Goal: Task Accomplishment & Management: Use online tool/utility

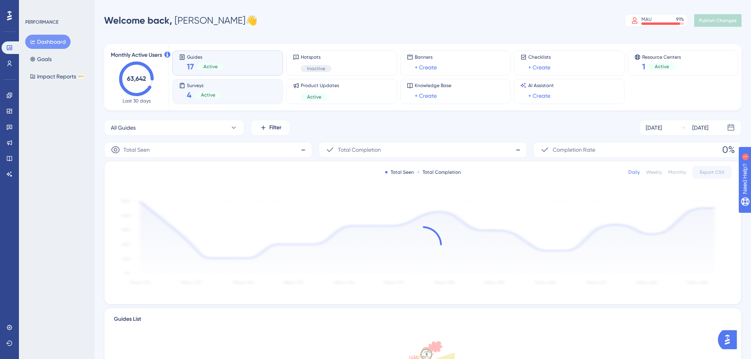
click at [197, 90] on div "4 Active" at bounding box center [204, 94] width 35 height 11
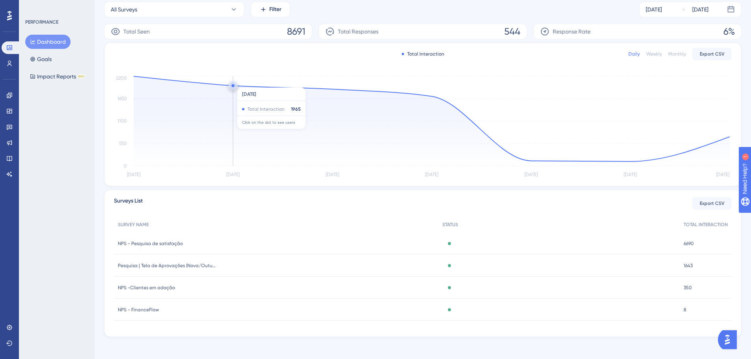
scroll to position [121, 0]
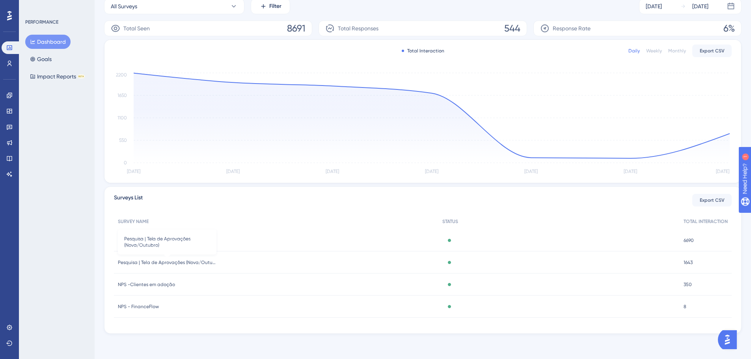
click at [175, 262] on span "Pesquisa | Tela de Aprovações (Nova/Outubro)" at bounding box center [167, 262] width 99 height 6
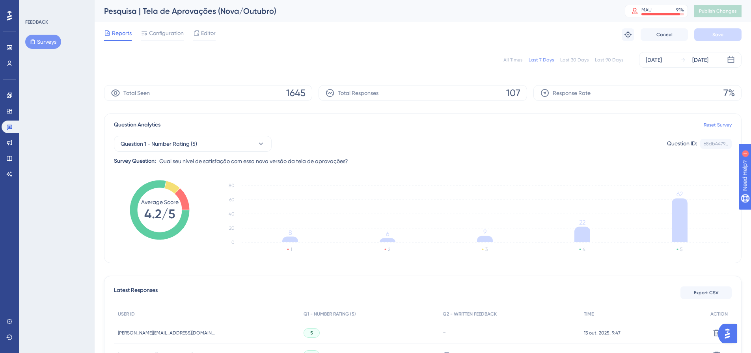
click at [510, 60] on div "All Times" at bounding box center [512, 60] width 19 height 6
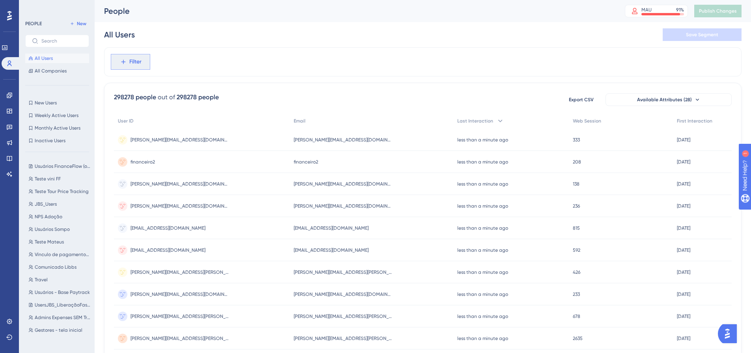
click at [149, 59] on button "Filter" at bounding box center [130, 62] width 39 height 16
type input "[EMAIL_ADDRESS][DOMAIN_NAME]"
click at [220, 84] on icon at bounding box center [221, 85] width 8 height 8
click at [214, 84] on input "[EMAIL_ADDRESS][DOMAIN_NAME]" at bounding box center [168, 85] width 91 height 6
click at [134, 61] on span "Filter" at bounding box center [135, 61] width 12 height 9
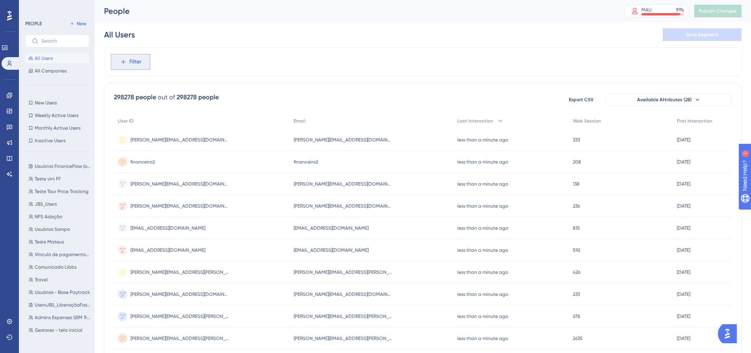
click at [134, 61] on span "Filter" at bounding box center [135, 61] width 12 height 9
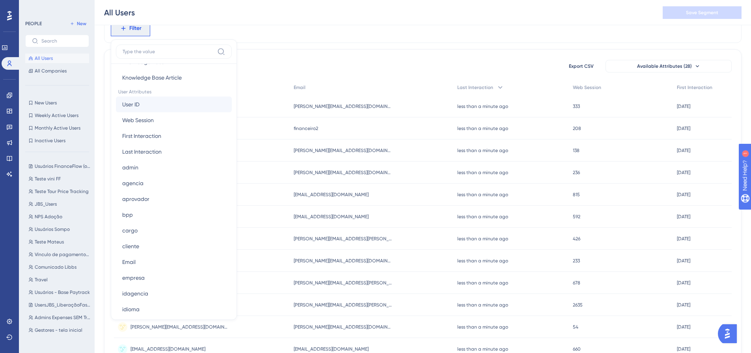
scroll to position [433, 0]
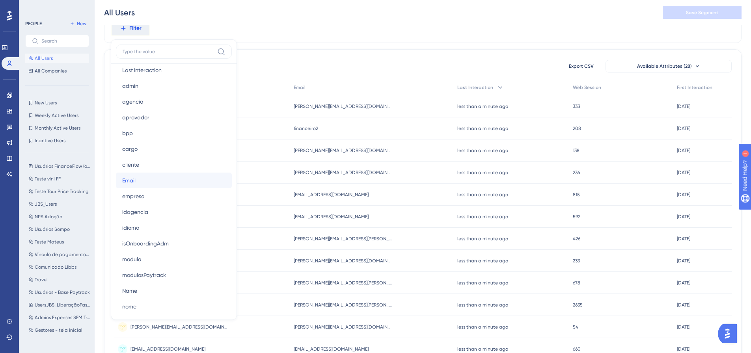
click at [151, 182] on button "Email Email" at bounding box center [174, 181] width 116 height 16
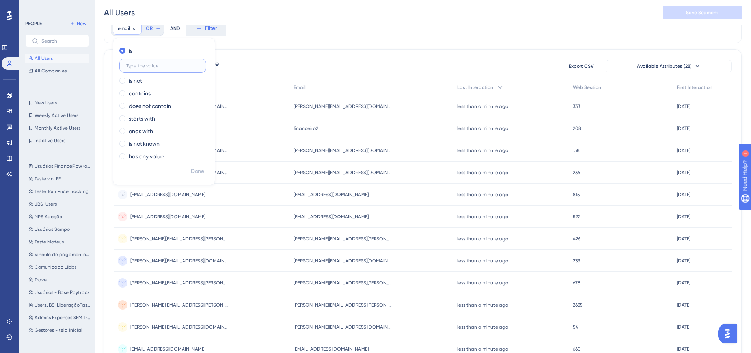
paste input "[EMAIL_ADDRESS][DOMAIN_NAME]"
type input "[EMAIL_ADDRESS][DOMAIN_NAME]"
click at [131, 93] on label "contains" at bounding box center [140, 93] width 22 height 9
click at [192, 175] on span "Done" at bounding box center [197, 171] width 13 height 9
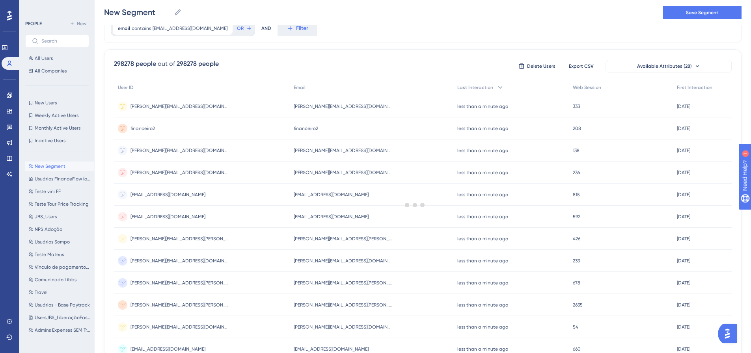
scroll to position [0, 0]
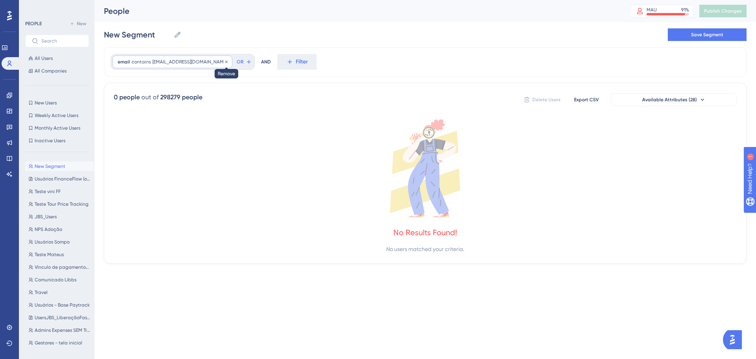
click at [225, 63] on icon at bounding box center [226, 61] width 2 height 2
